Goal: Check status: Check status

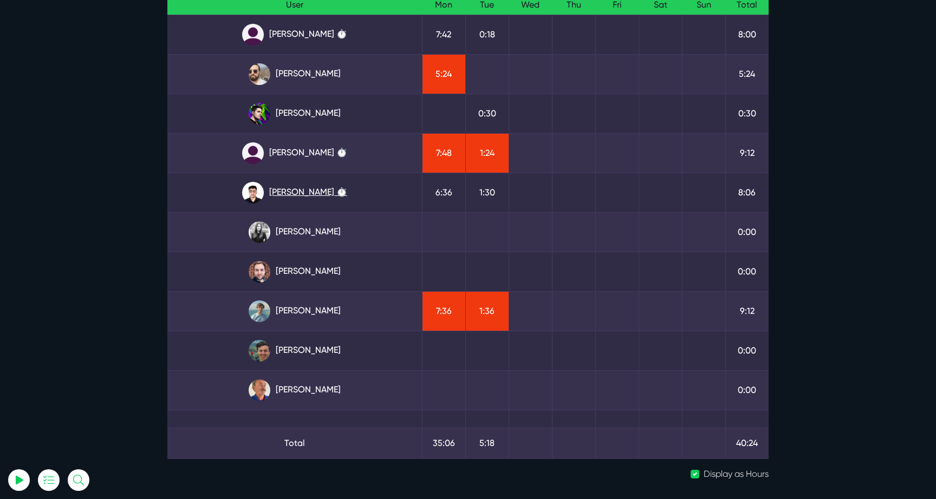
scroll to position [113, 0]
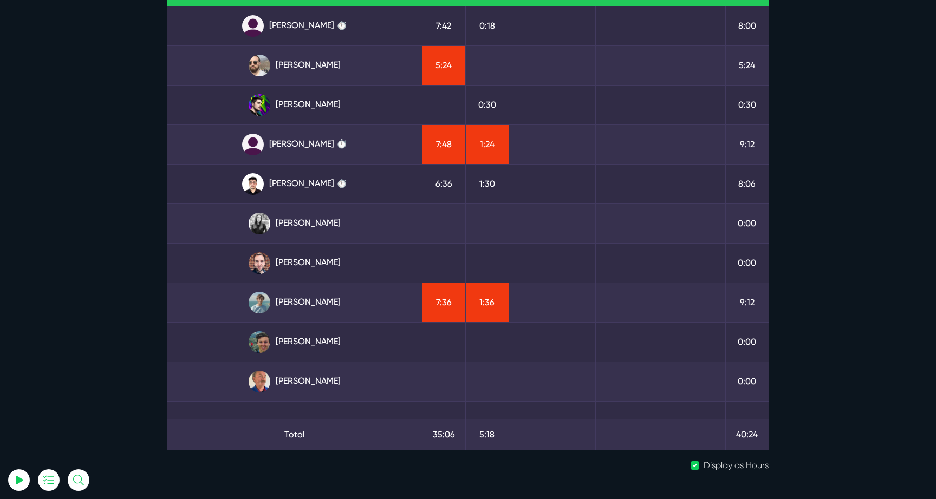
type input "luke@sitegurus.io"
click at [327, 187] on link "Kevin Abelgas ⏱️" at bounding box center [294, 184] width 237 height 22
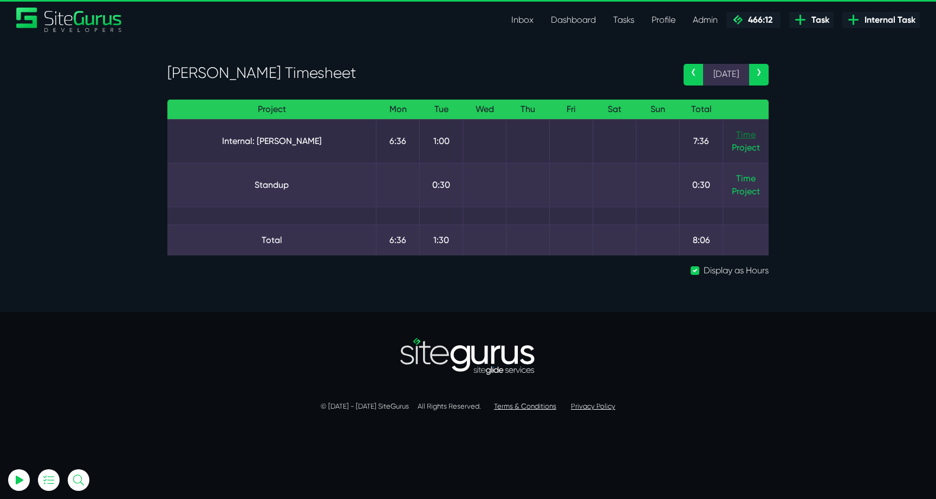
click at [741, 131] on link "Time" at bounding box center [745, 134] width 19 height 10
